Goal: Information Seeking & Learning: Learn about a topic

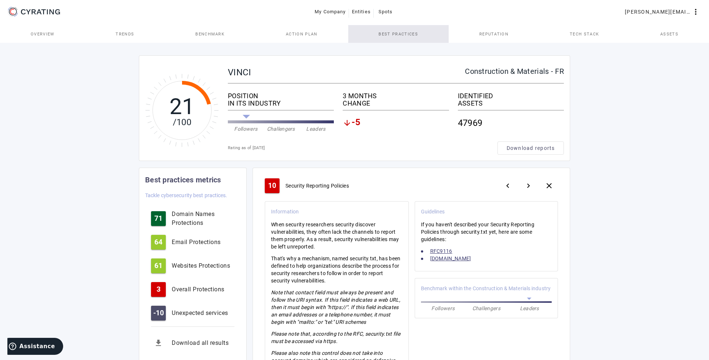
click at [408, 36] on span "Best practices" at bounding box center [398, 34] width 39 height 4
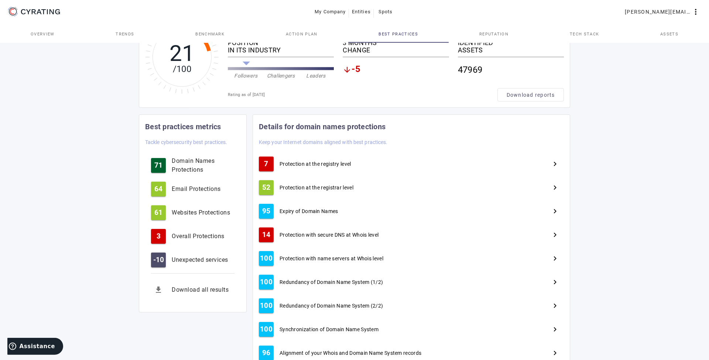
scroll to position [38, 0]
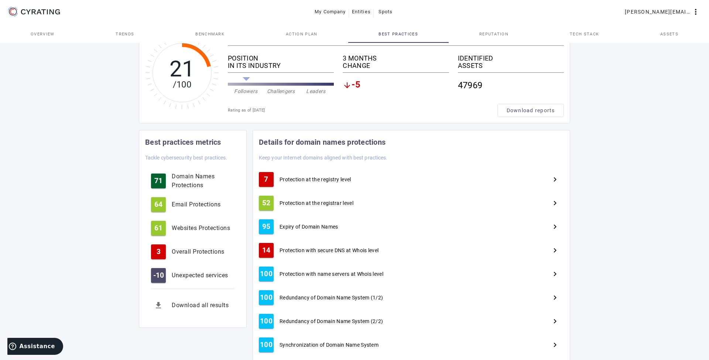
click at [94, 189] on div "21 /100 VINCI Construction & Materials - FR POSITION IN ITS INDUSTRY Followers …" at bounding box center [354, 288] width 709 height 568
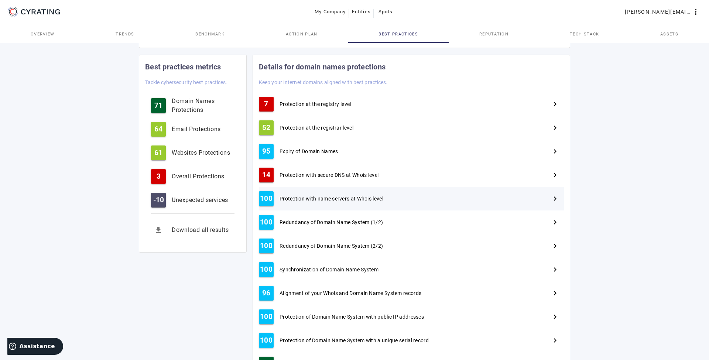
scroll to position [0, 0]
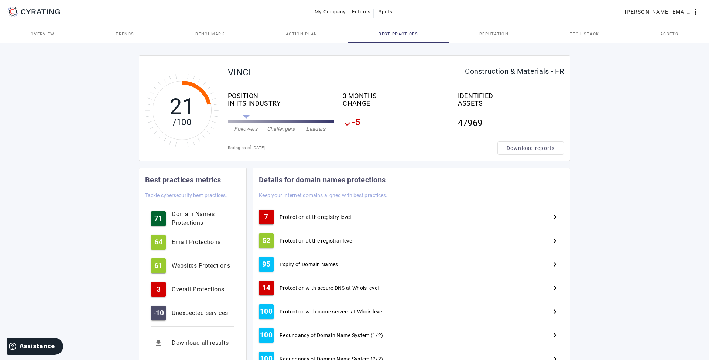
click at [129, 32] on span "Trends" at bounding box center [125, 34] width 18 height 4
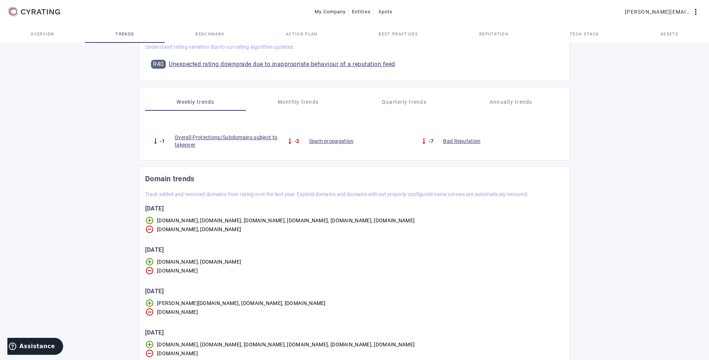
scroll to position [38, 0]
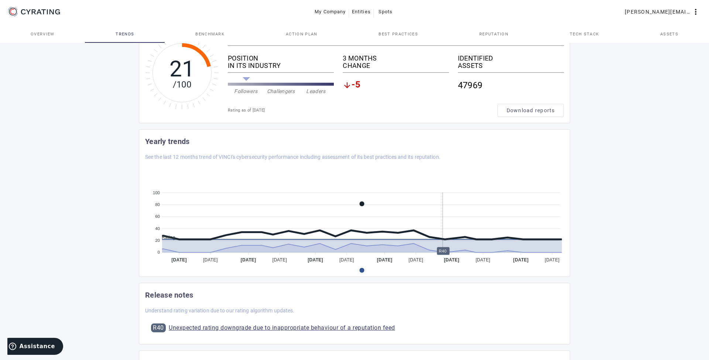
click at [504, 31] on span "Reputation" at bounding box center [494, 34] width 29 height 18
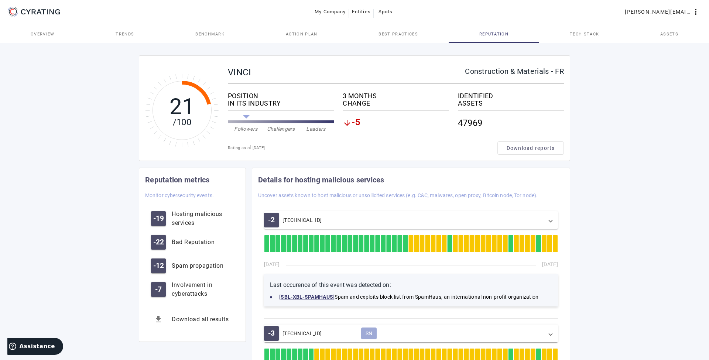
click at [598, 31] on span "Tech Stack" at bounding box center [584, 34] width 29 height 18
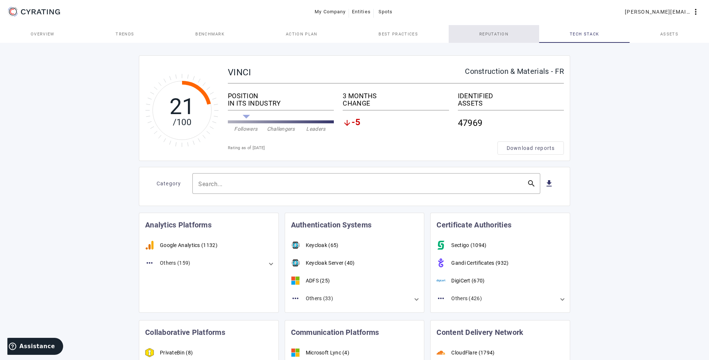
click at [486, 31] on span "Reputation" at bounding box center [494, 34] width 29 height 18
